Goal: Task Accomplishment & Management: Use online tool/utility

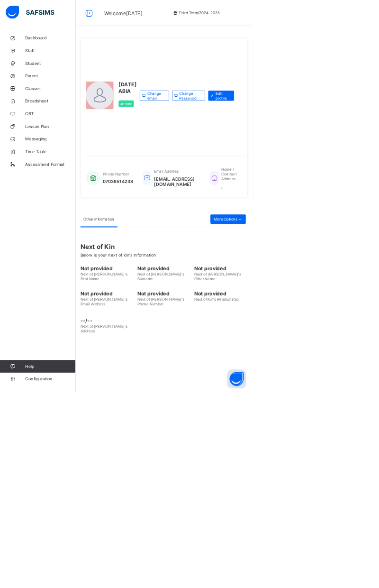
click at [64, 170] on span "CBT" at bounding box center [76, 171] width 76 height 8
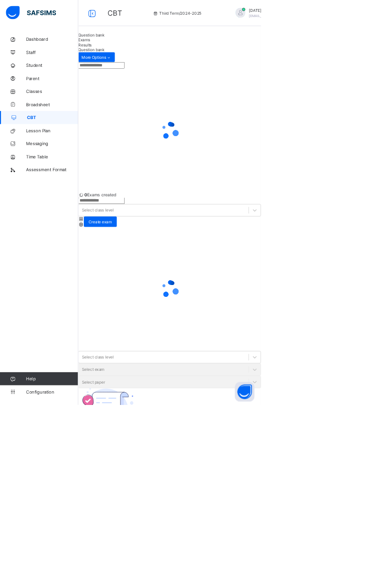
click at [54, 133] on span "Classes" at bounding box center [76, 133] width 76 height 8
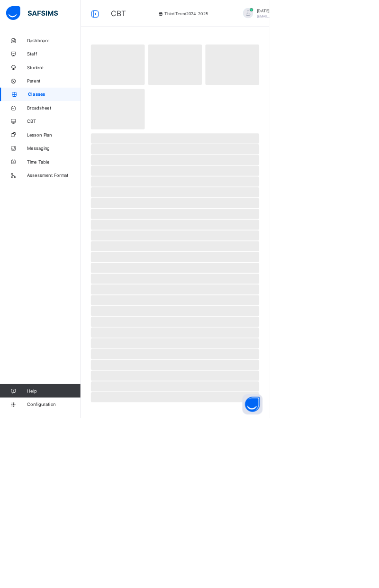
click at [54, 151] on span "Broadsheet" at bounding box center [76, 152] width 76 height 8
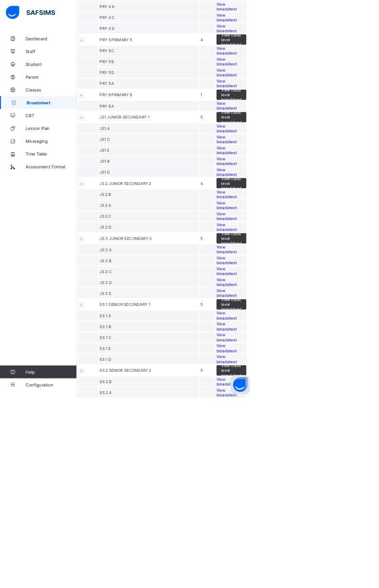
scroll to position [749, 0]
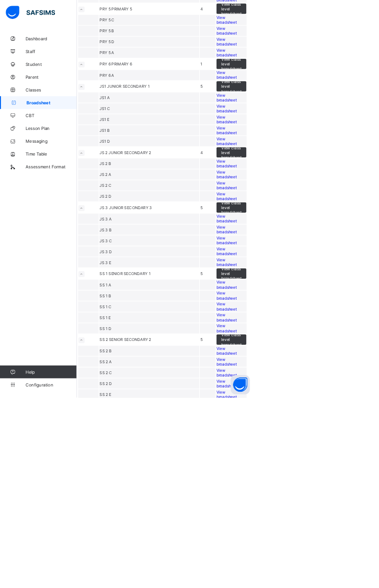
click at [335, 69] on span "View broadsheet" at bounding box center [336, 62] width 30 height 14
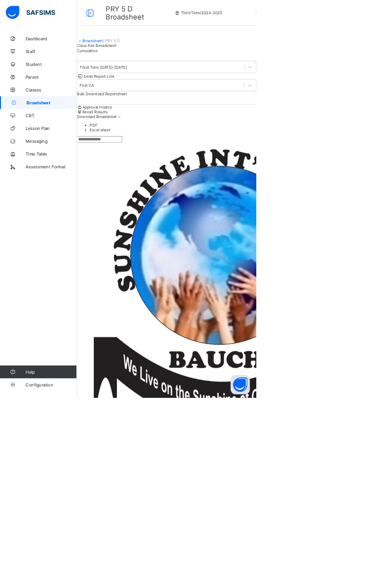
scroll to position [275, 0]
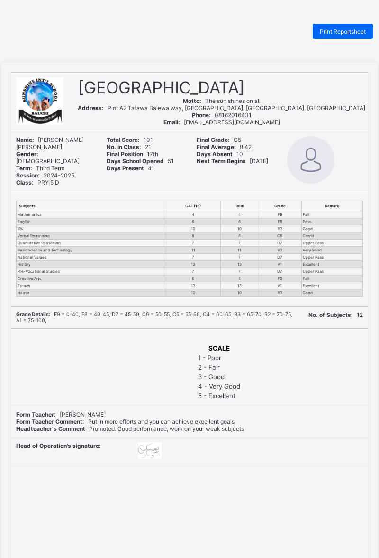
click at [343, 29] on span "Print Reportsheet" at bounding box center [343, 31] width 46 height 7
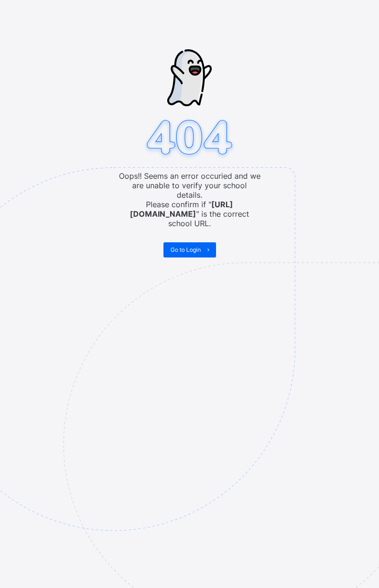
click at [206, 247] on icon at bounding box center [208, 250] width 7 height 6
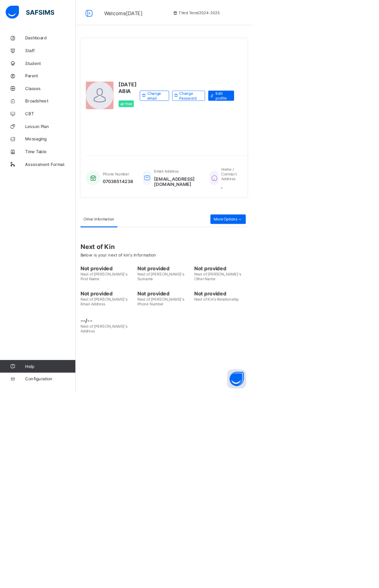
click at [60, 154] on span "Broadsheet" at bounding box center [76, 152] width 76 height 8
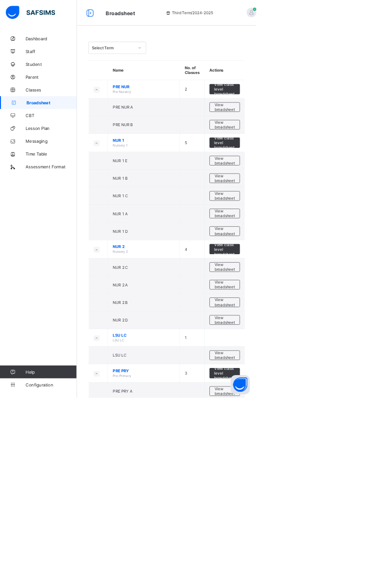
click at [332, 291] on span "View broadsheet" at bounding box center [333, 290] width 30 height 14
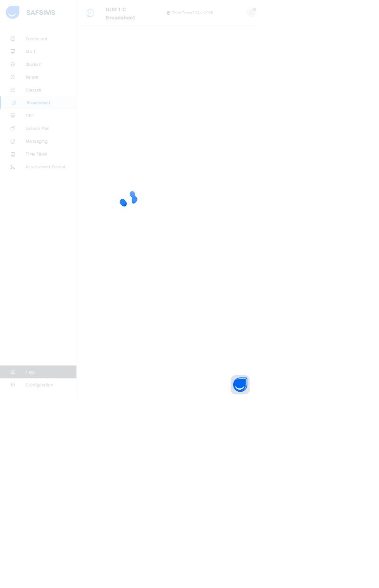
click at [379, 194] on html "NUR 1 C Broadsheet Third Term / 2024-2025 FRIDAY ABIA fridayabia49@gmail.com Da…" at bounding box center [189, 294] width 379 height 588
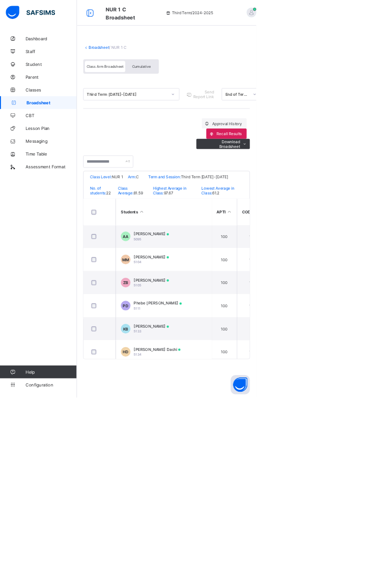
click at [83, 153] on span "Broadsheet" at bounding box center [76, 152] width 74 height 8
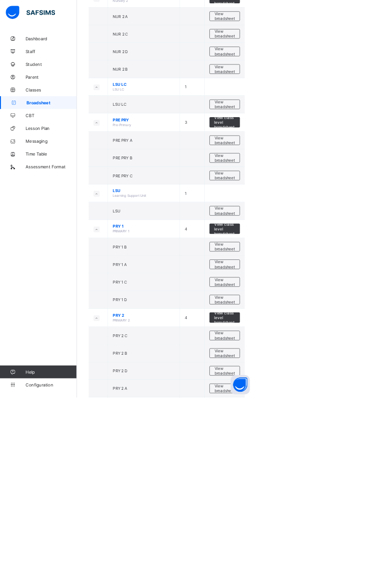
scroll to position [372, 0]
click at [332, 409] on span "View broadsheet" at bounding box center [333, 416] width 30 height 14
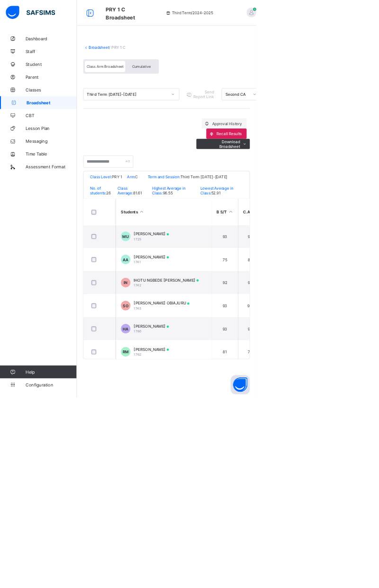
click at [217, 93] on div "Cumulative" at bounding box center [208, 98] width 47 height 17
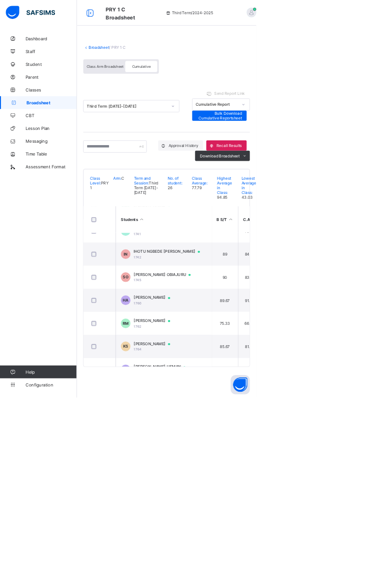
scroll to position [62, 0]
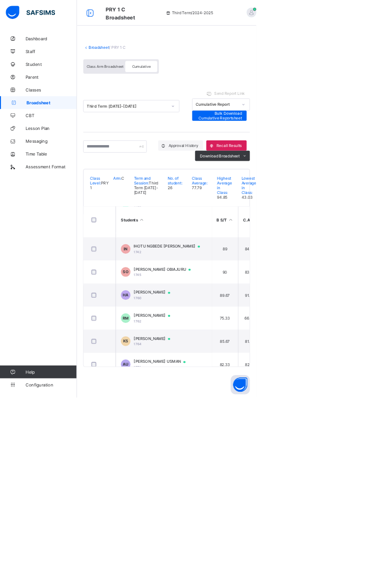
click at [245, 478] on div "RUKAYYA MUHAMMAD 1762" at bounding box center [229, 470] width 63 height 15
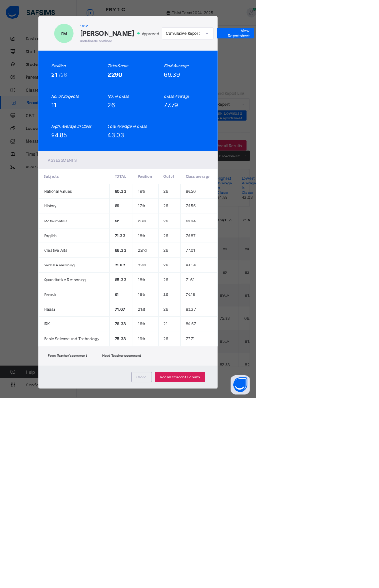
click at [369, 56] on span "View Reportsheet" at bounding box center [349, 49] width 42 height 14
click at [217, 562] on span "Close" at bounding box center [209, 557] width 15 height 7
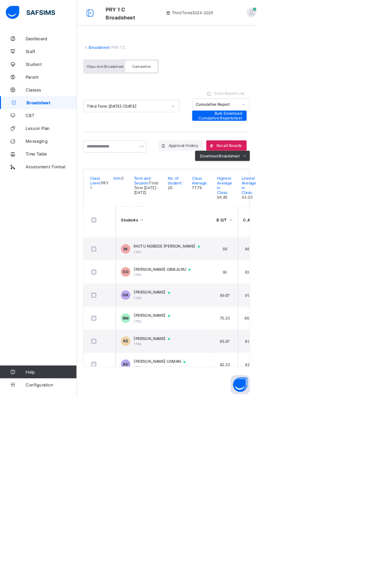
click at [83, 152] on span "Broadsheet" at bounding box center [76, 152] width 74 height 8
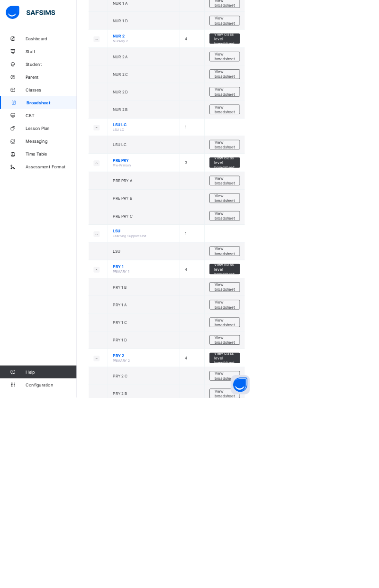
scroll to position [312, 0]
click at [332, 417] on span "View broadsheet" at bounding box center [333, 424] width 30 height 14
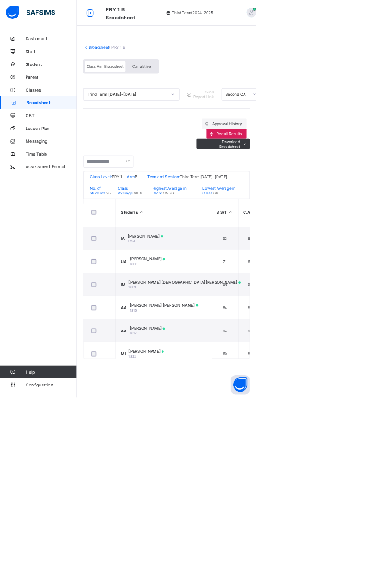
scroll to position [411, 0]
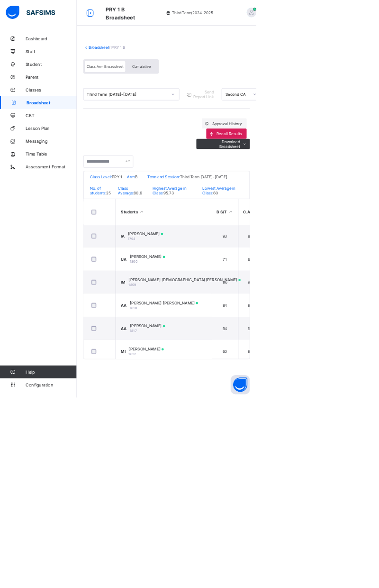
click at [212, 97] on span "Cumulative" at bounding box center [209, 98] width 28 height 7
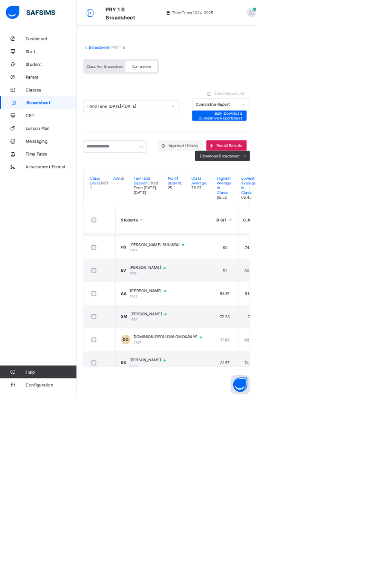
scroll to position [100, 0]
click at [247, 467] on span "[PERSON_NAME]" at bounding box center [224, 463] width 63 height 8
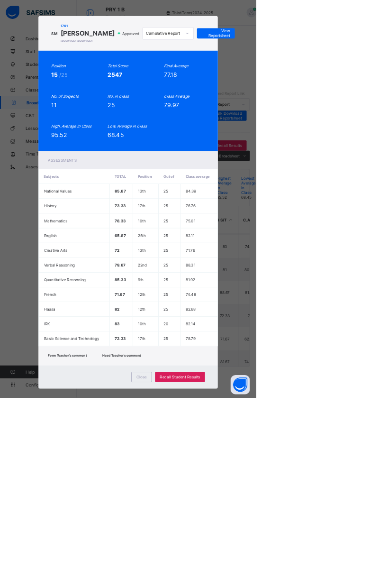
click at [341, 56] on span "View Reportsheet" at bounding box center [320, 49] width 42 height 14
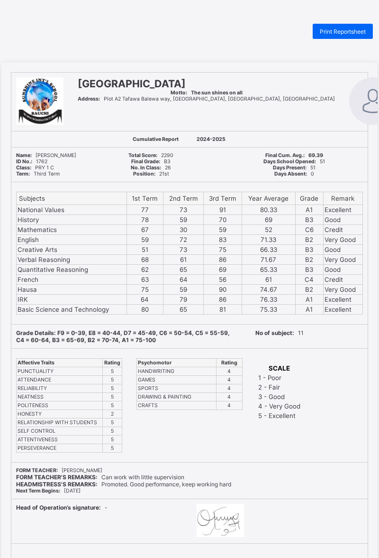
click at [358, 31] on span "Print Reportsheet" at bounding box center [343, 31] width 46 height 7
click at [356, 34] on span "Print Reportsheet" at bounding box center [343, 31] width 46 height 7
